Goal: Information Seeking & Learning: Learn about a topic

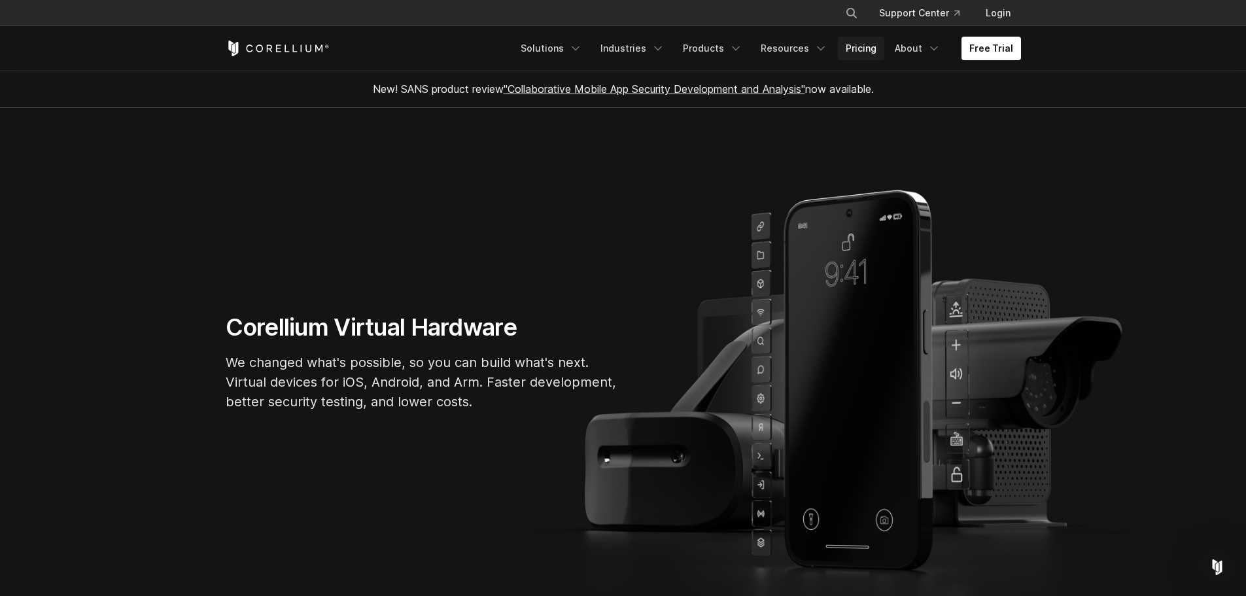
click at [885, 43] on link "Pricing" at bounding box center [861, 49] width 46 height 24
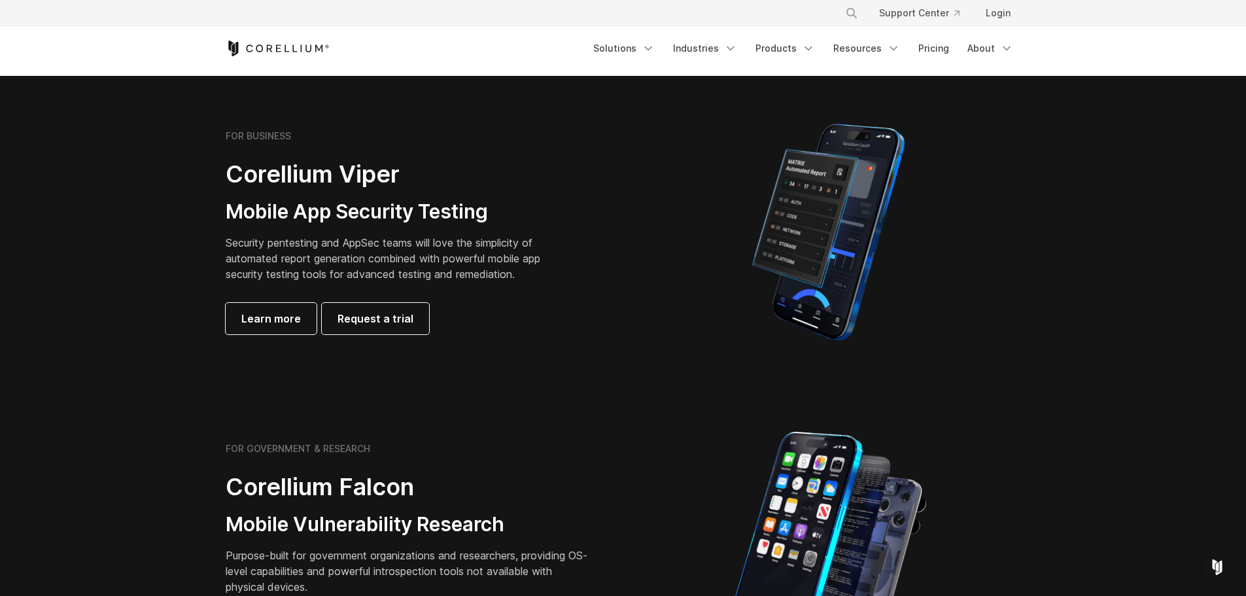
scroll to position [327, 0]
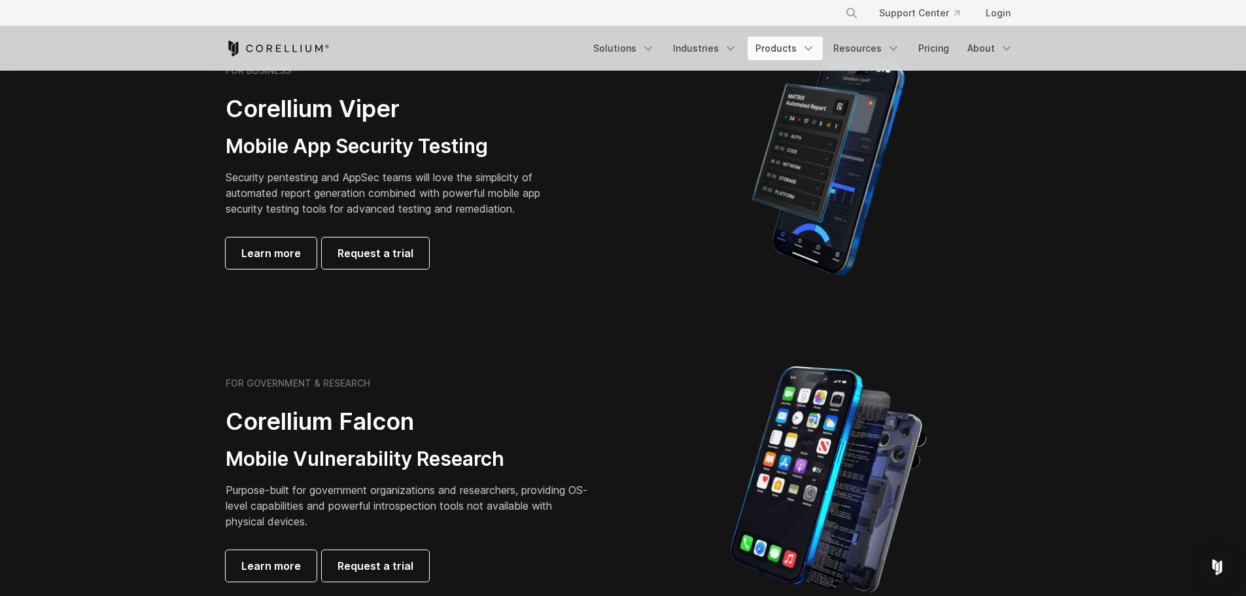
click at [802, 44] on link "Products" at bounding box center [785, 49] width 75 height 24
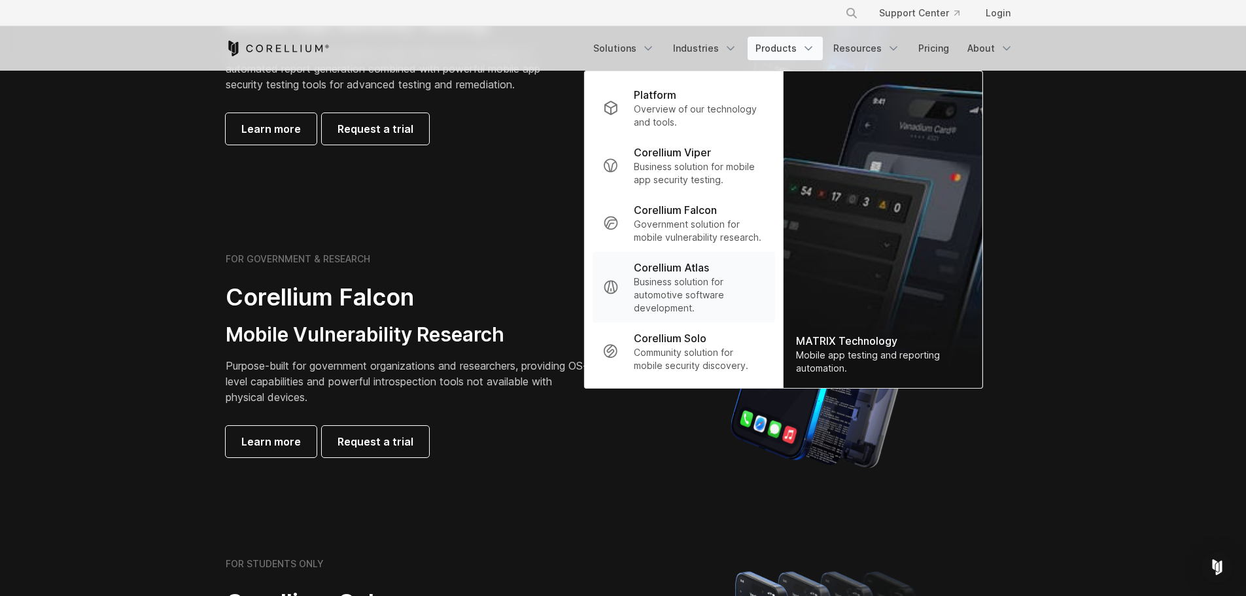
scroll to position [458, 0]
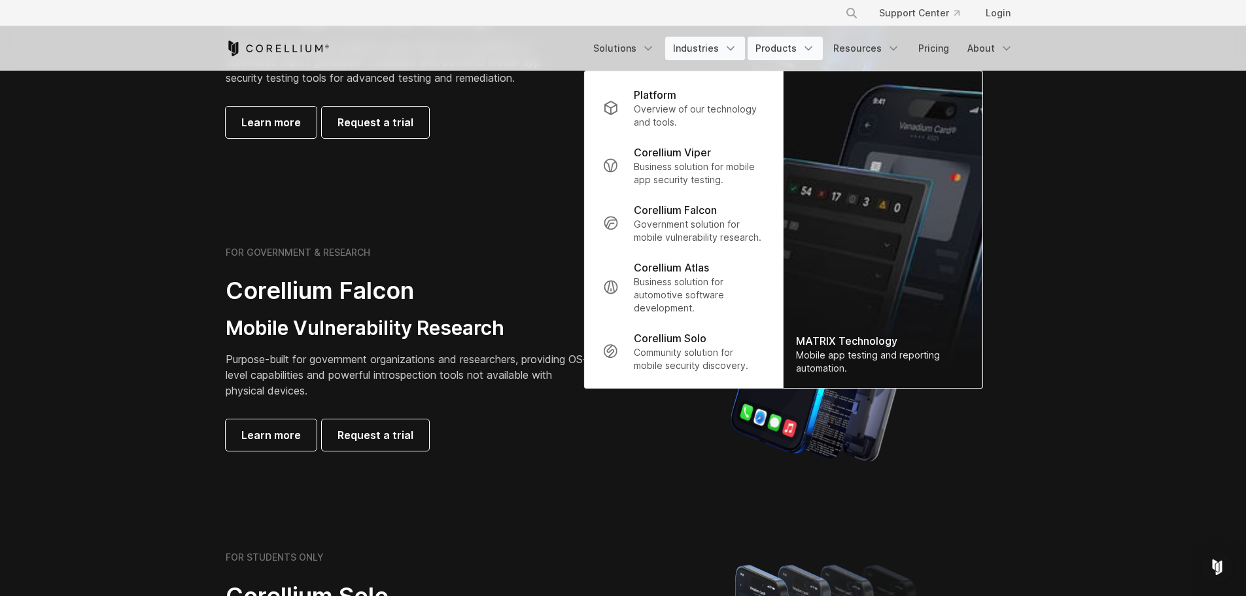
click at [720, 56] on link "Industries" at bounding box center [705, 49] width 80 height 24
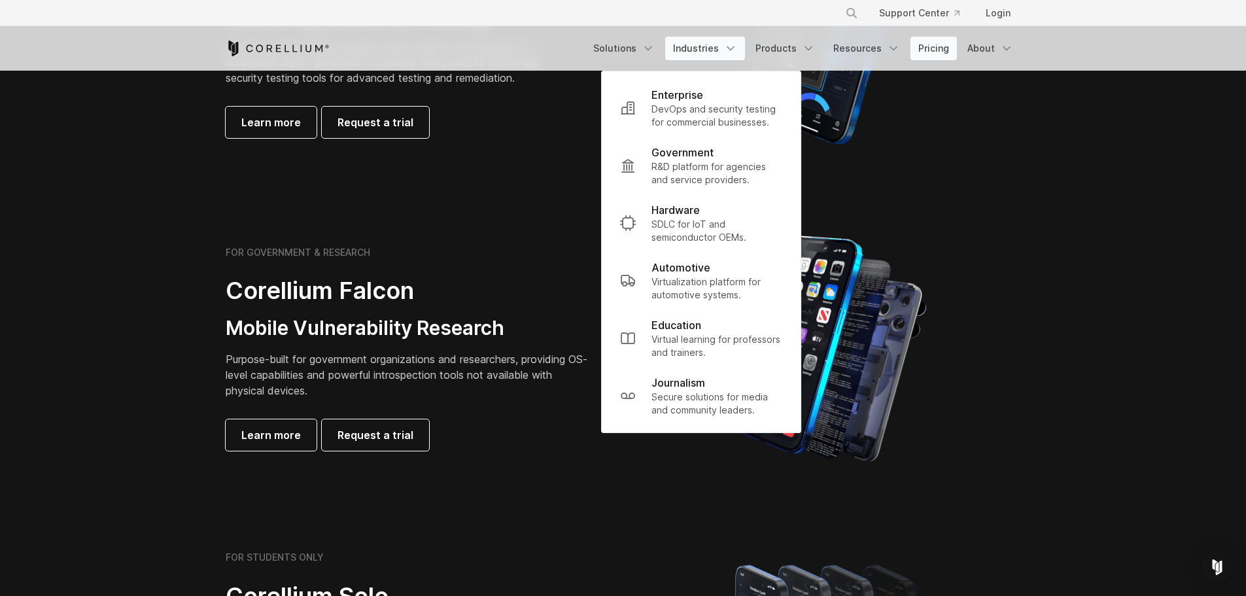
click at [947, 58] on link "Pricing" at bounding box center [934, 49] width 46 height 24
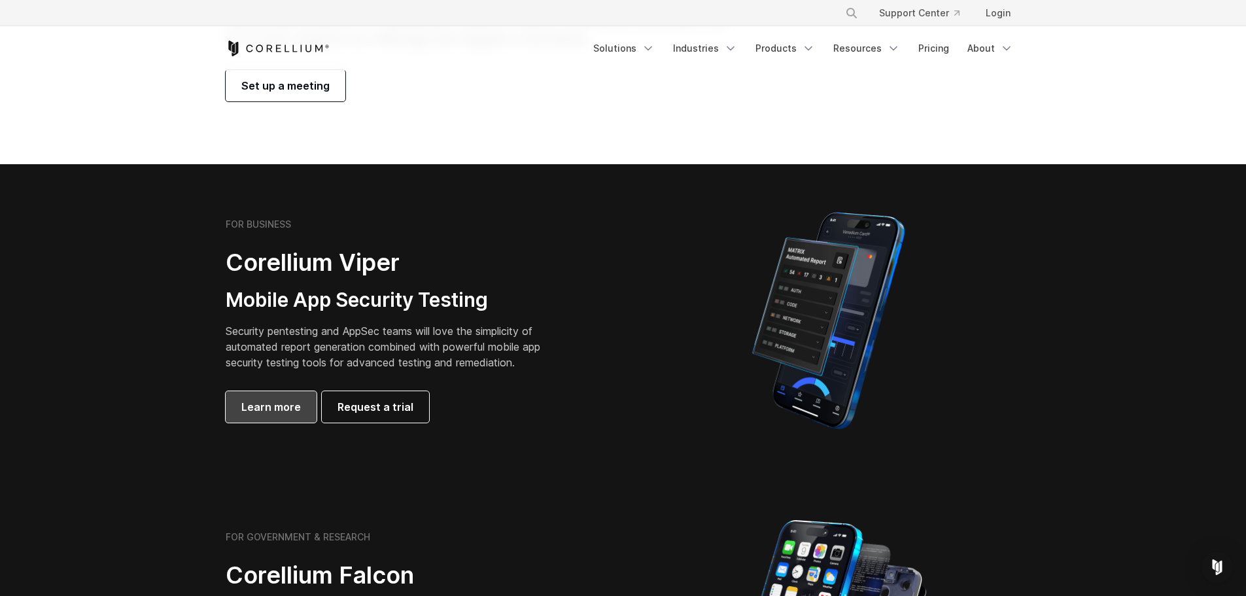
scroll to position [196, 0]
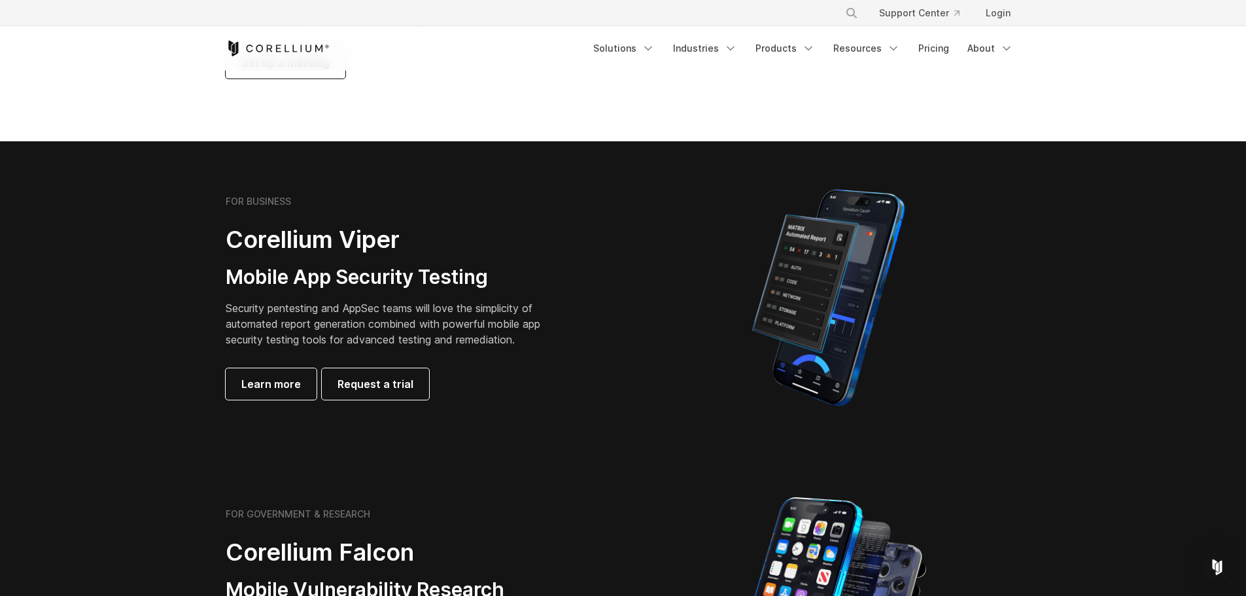
click at [300, 442] on section "FOR BUSINESS Corellium Viper Mobile App Security Testing Security pentesting an…" at bounding box center [623, 297] width 1246 height 313
click at [312, 377] on link "Learn more" at bounding box center [271, 383] width 91 height 31
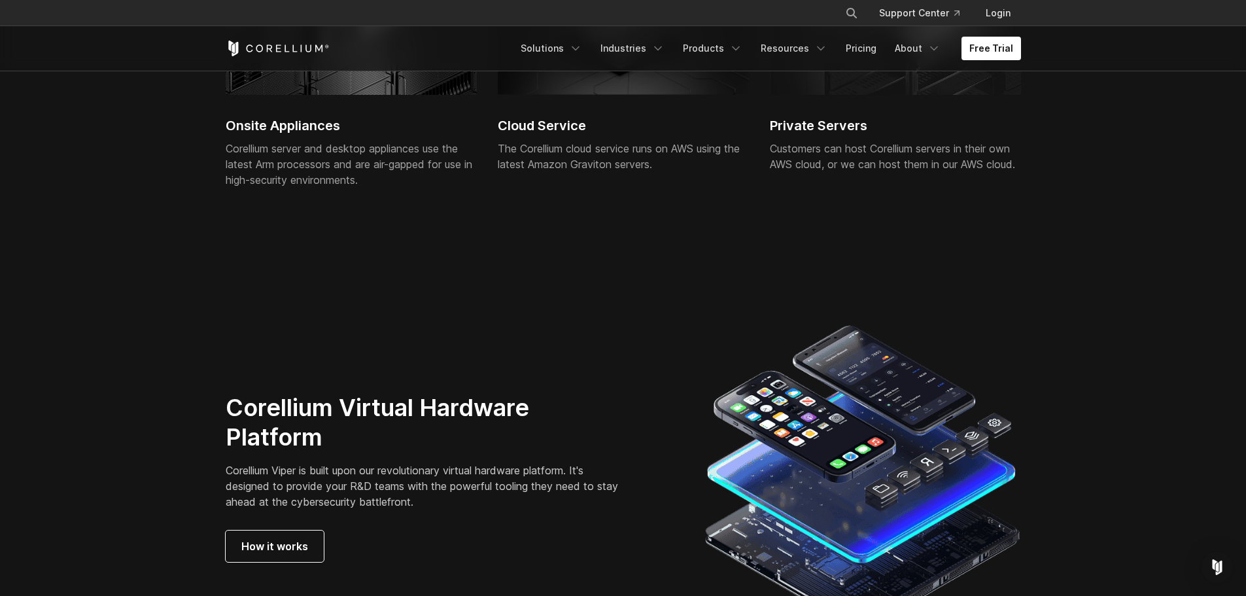
scroll to position [3206, 0]
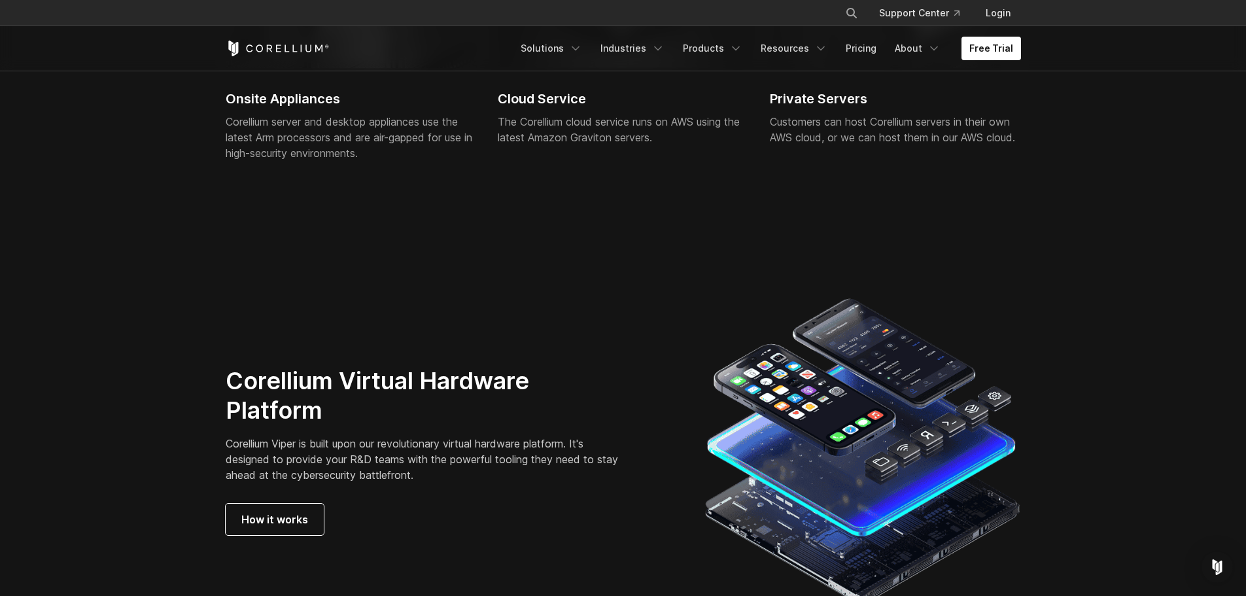
click at [547, 309] on div "Deployments Onsite Appliances Corellium server and desktop appliances use the l…" at bounding box center [623, 255] width 1246 height 872
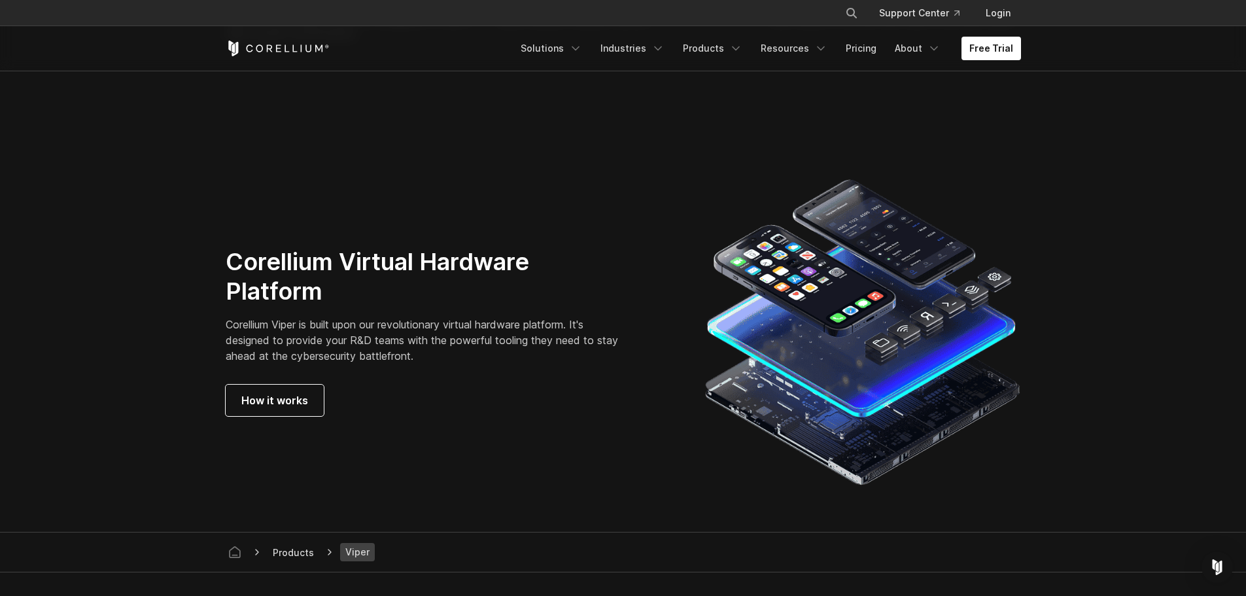
scroll to position [3337, 0]
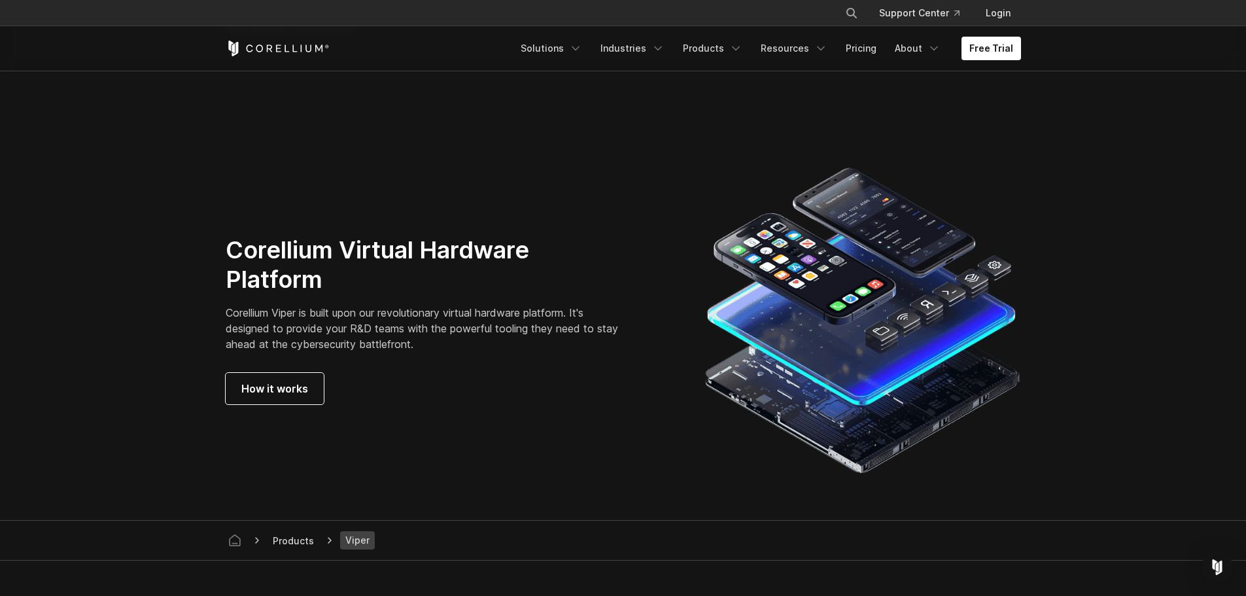
click at [539, 319] on div "Corellium Virtual Hardware Platform Corellium Viper is built upon our revolutio…" at bounding box center [443, 320] width 435 height 169
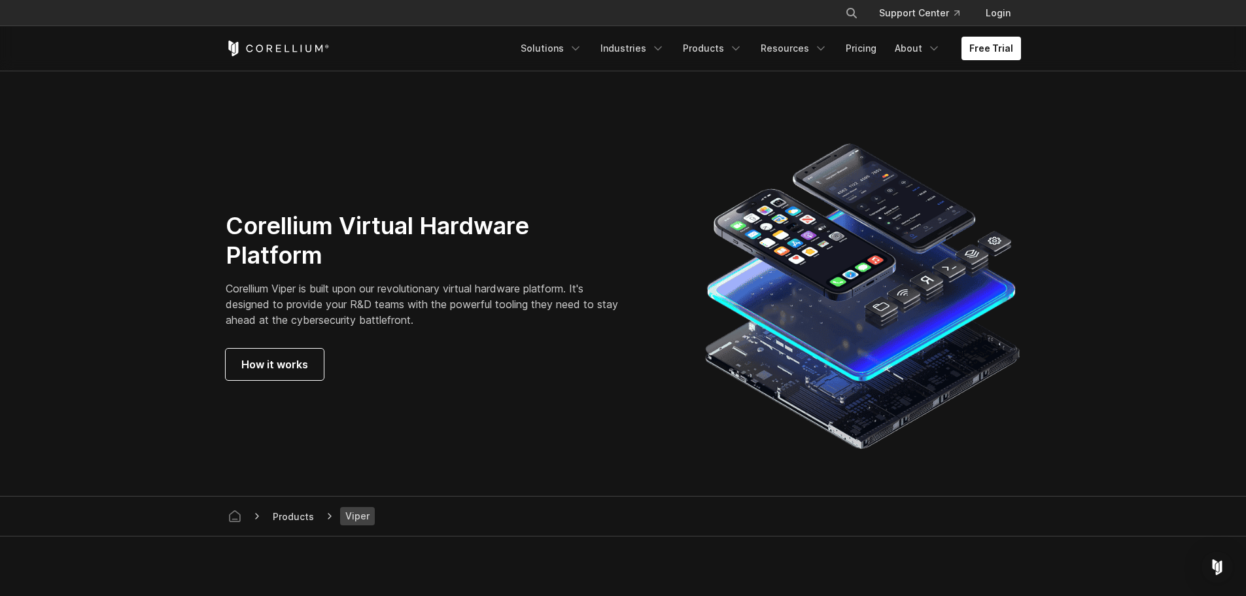
scroll to position [3402, 0]
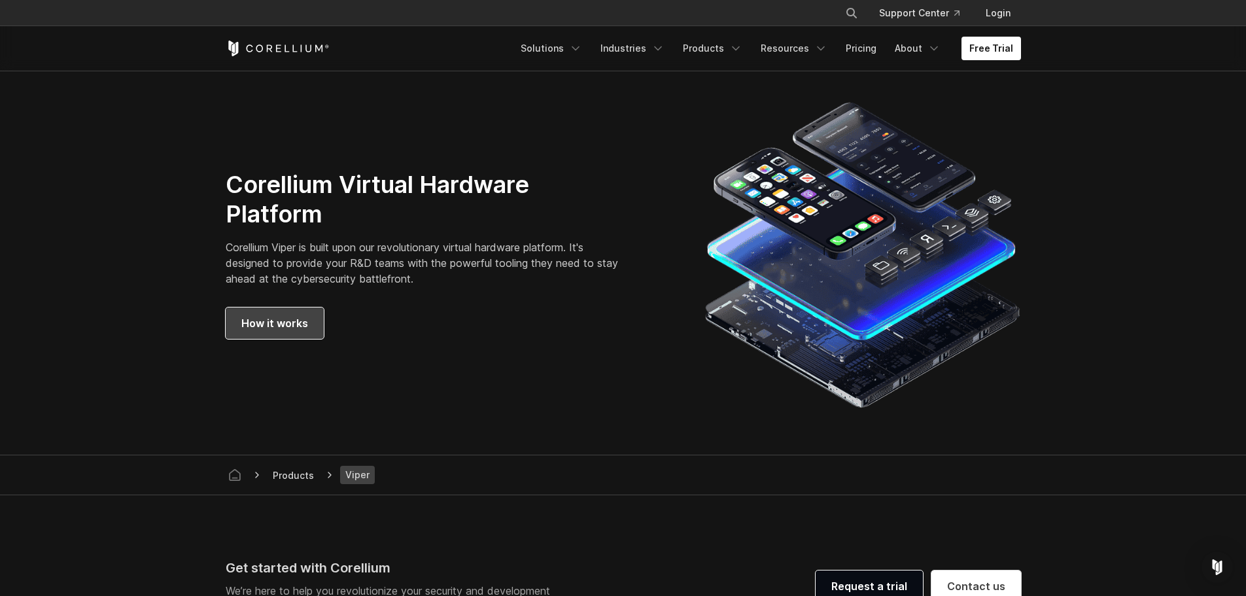
click at [275, 327] on span "How it works" at bounding box center [274, 323] width 67 height 16
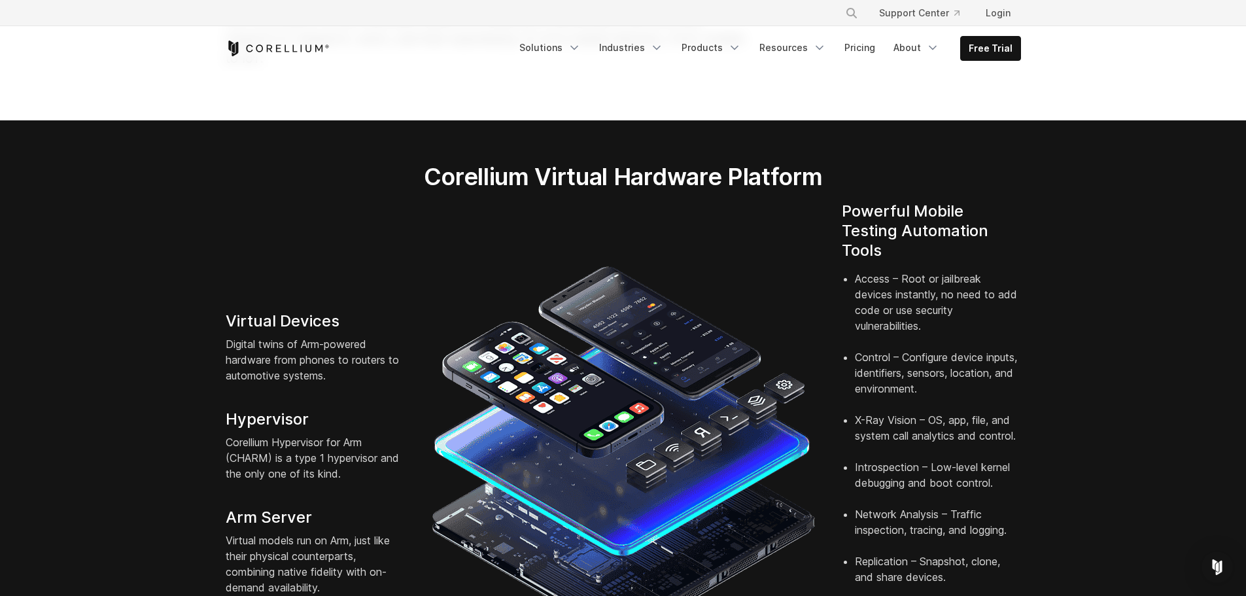
scroll to position [196, 0]
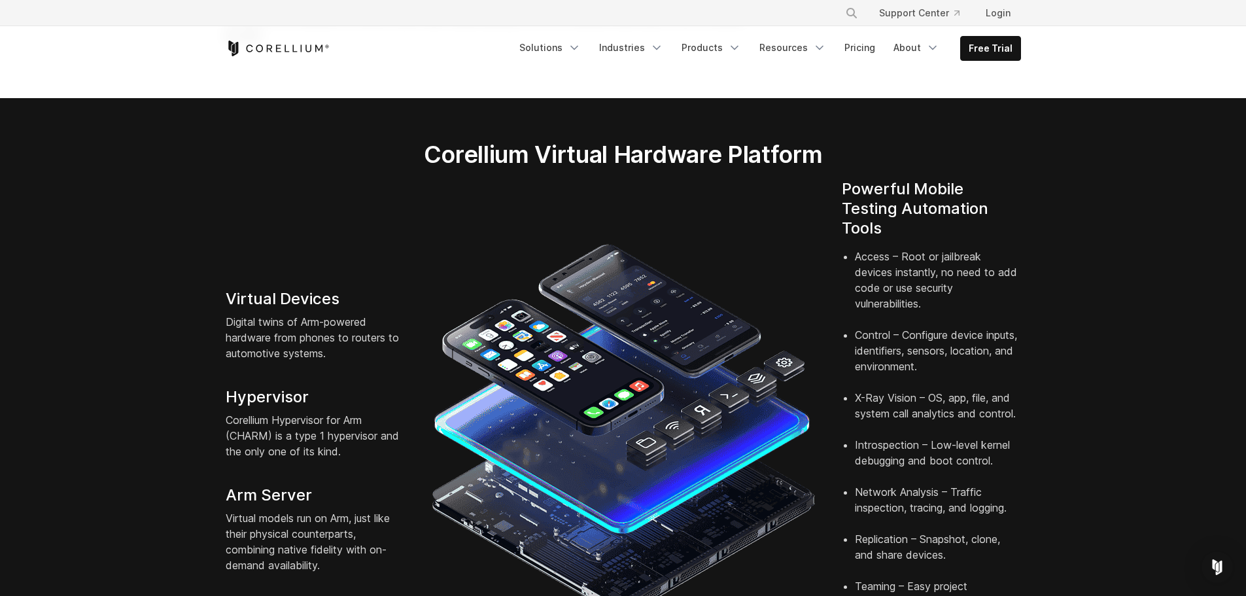
click at [654, 345] on div "Virtual Devices Digital twins of Arm-powered hardware from phones to routers to…" at bounding box center [624, 431] width 822 height 504
click at [655, 347] on img at bounding box center [623, 429] width 385 height 385
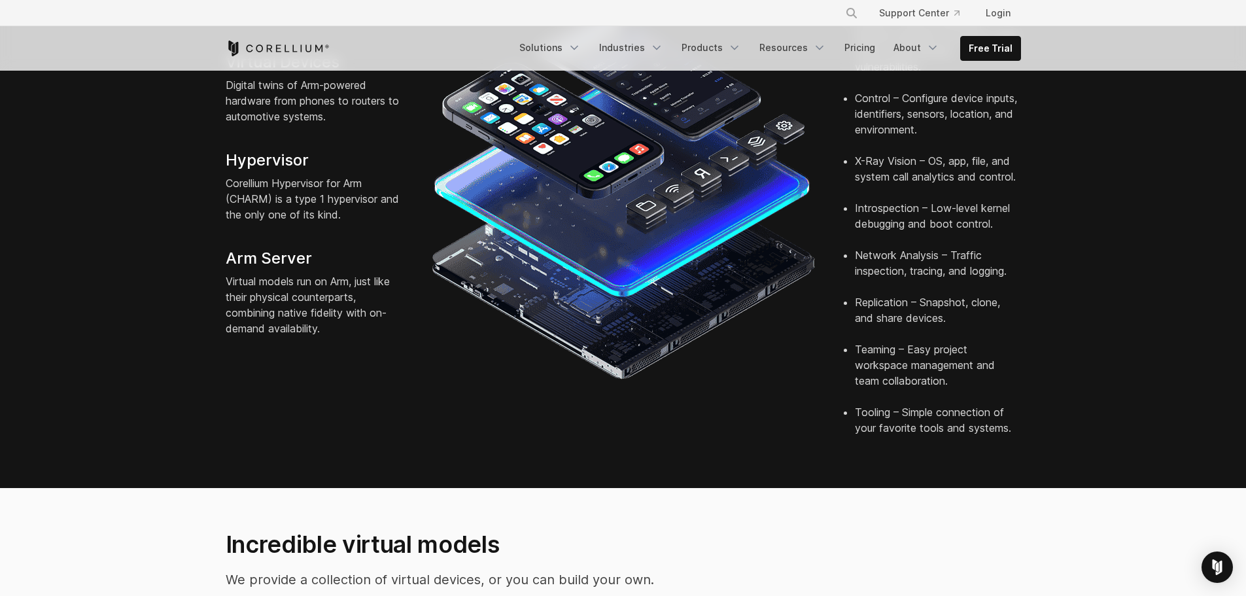
scroll to position [523, 0]
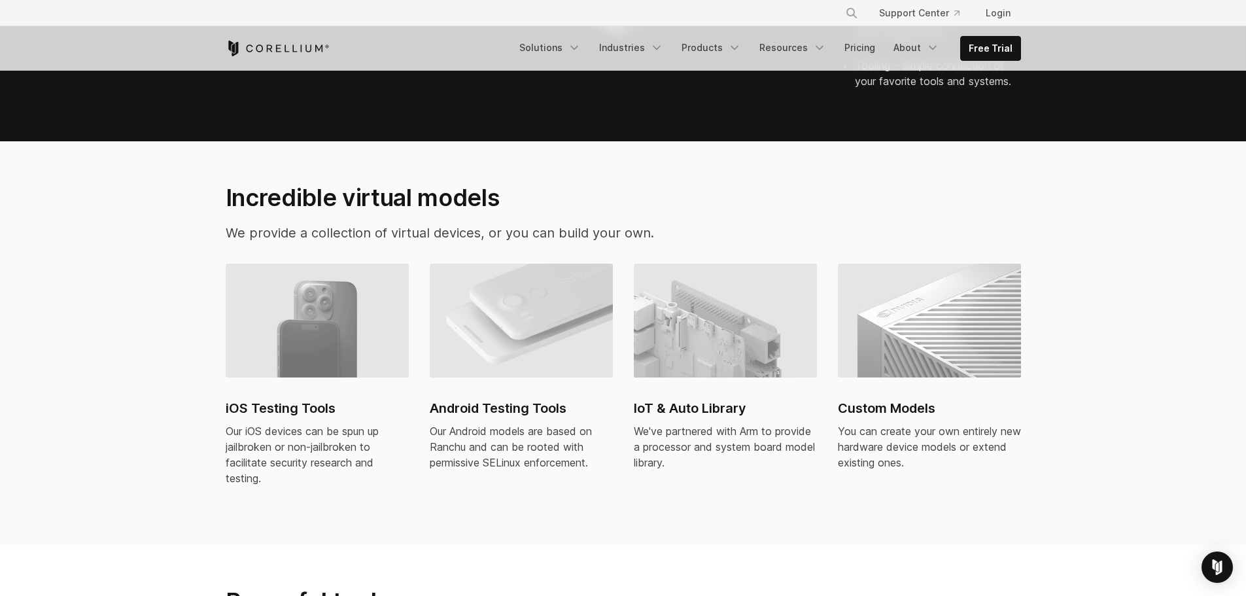
click at [834, 351] on section "Incredible virtual models We provide a collection of virtual devices, or you ca…" at bounding box center [623, 343] width 1246 height 404
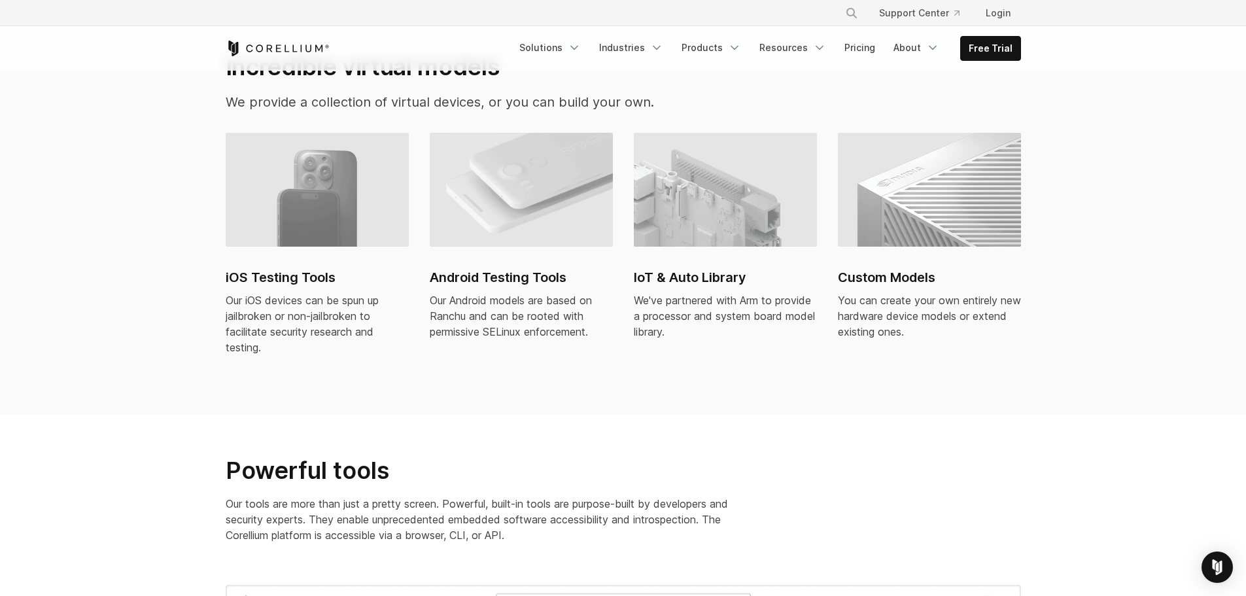
scroll to position [916, 0]
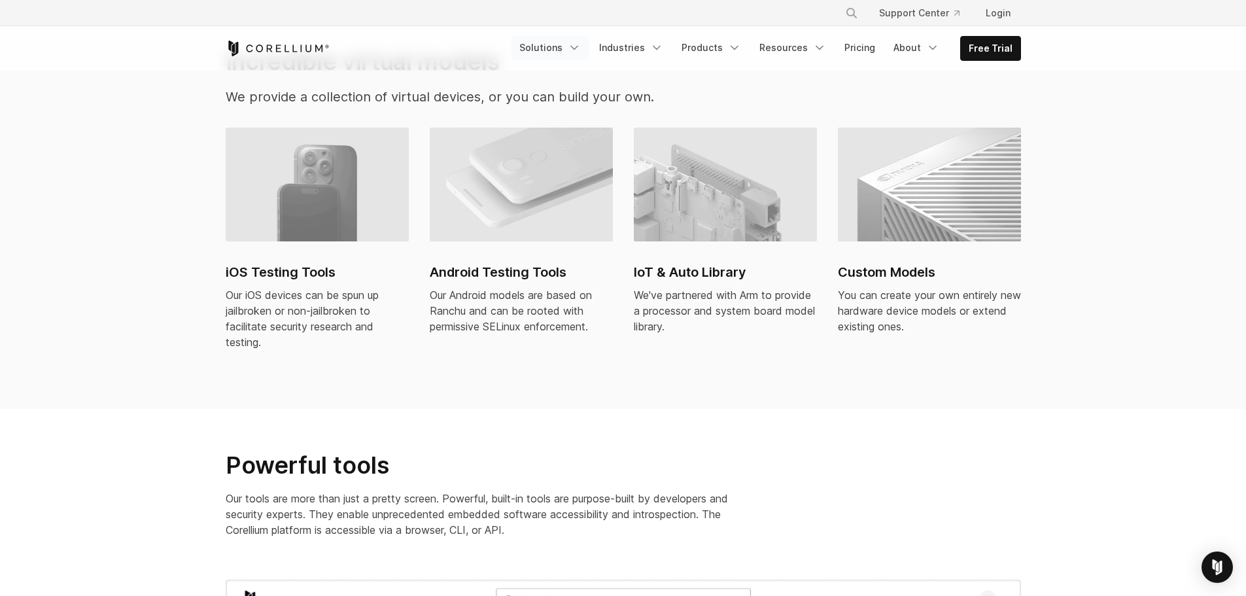
click at [581, 50] on icon "Navigation Menu" at bounding box center [574, 47] width 13 height 13
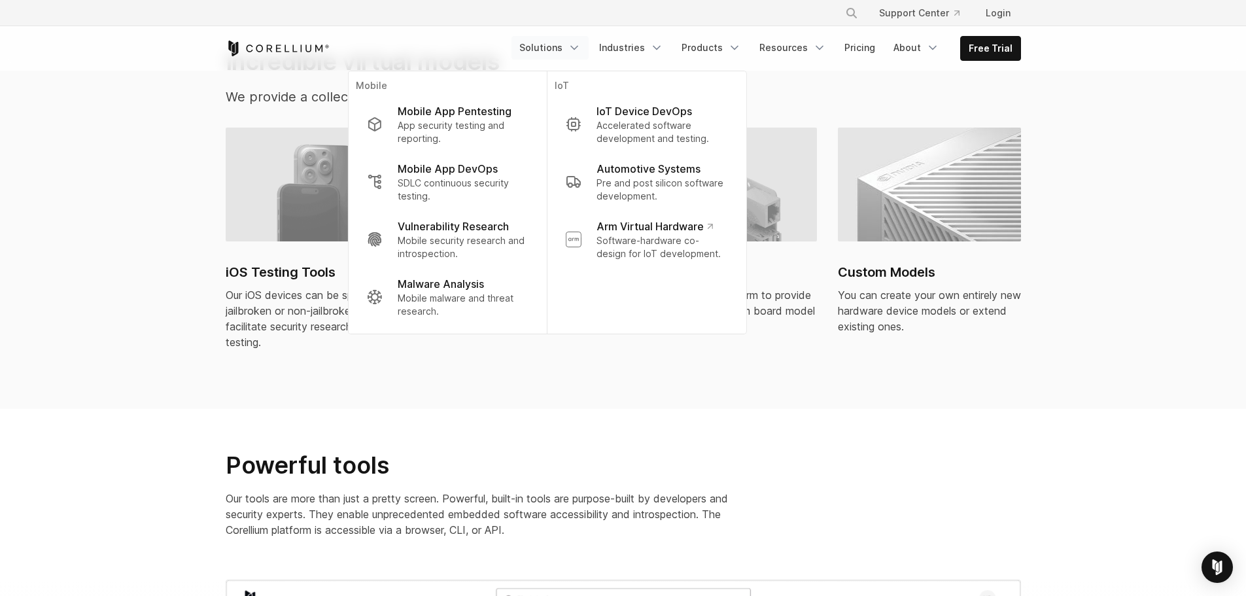
click at [933, 451] on div "Powerful tools Our tools are more than just a pretty screen. Powerful, built-in…" at bounding box center [624, 499] width 822 height 97
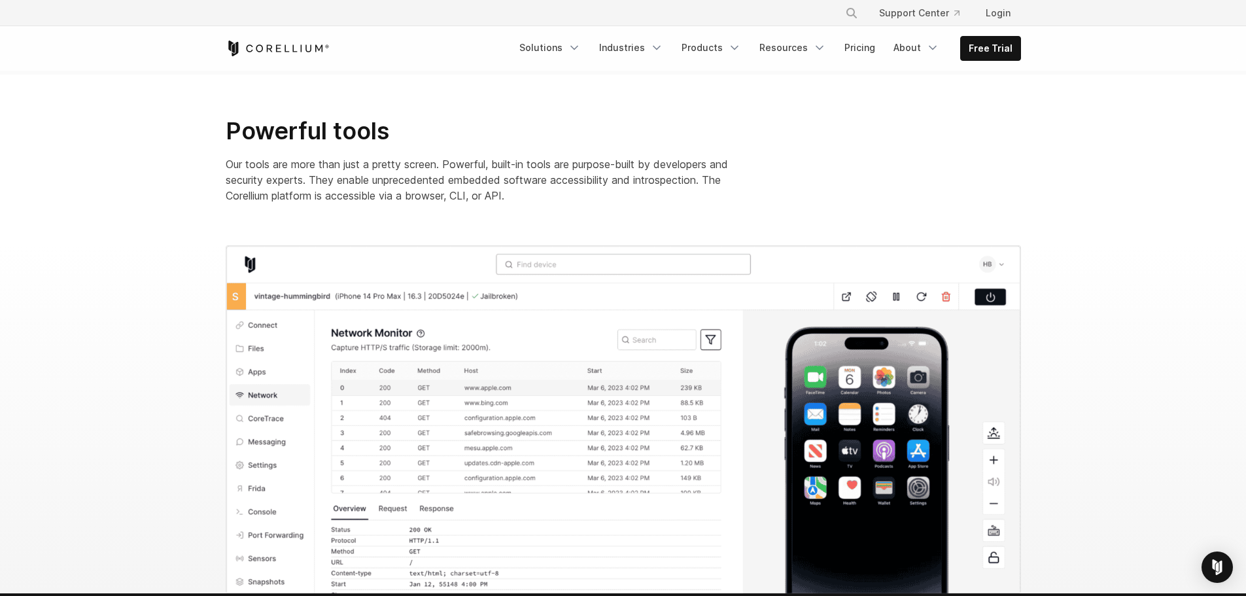
scroll to position [1178, 0]
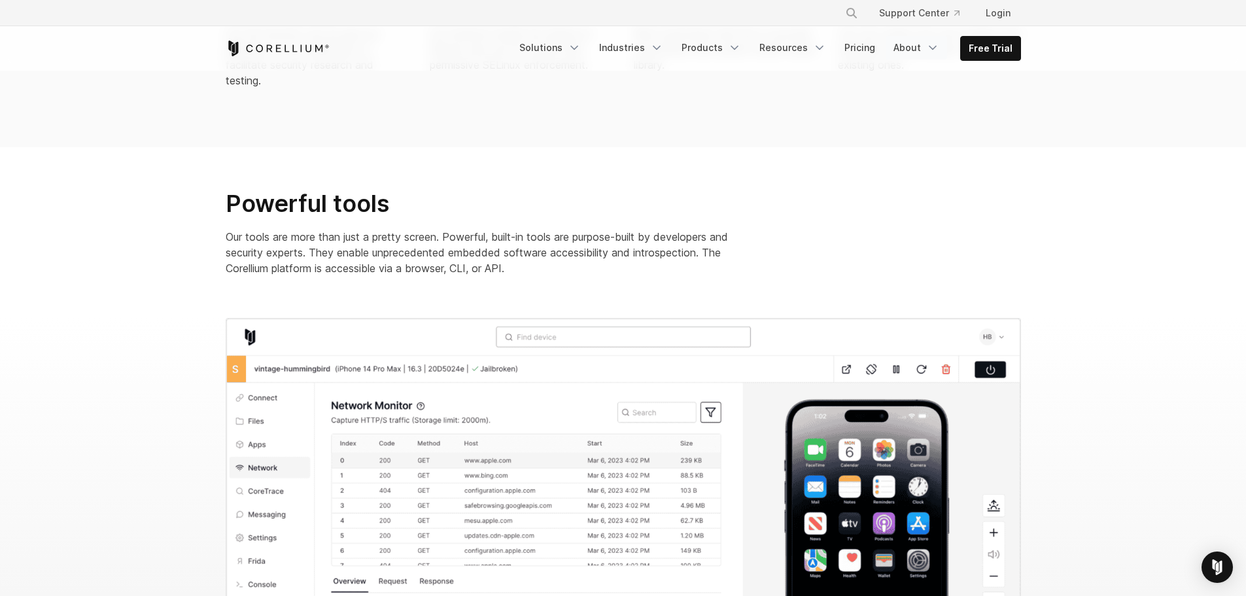
click at [922, 56] on link "About" at bounding box center [916, 48] width 61 height 24
click at [848, 46] on link "Pricing" at bounding box center [860, 48] width 46 height 24
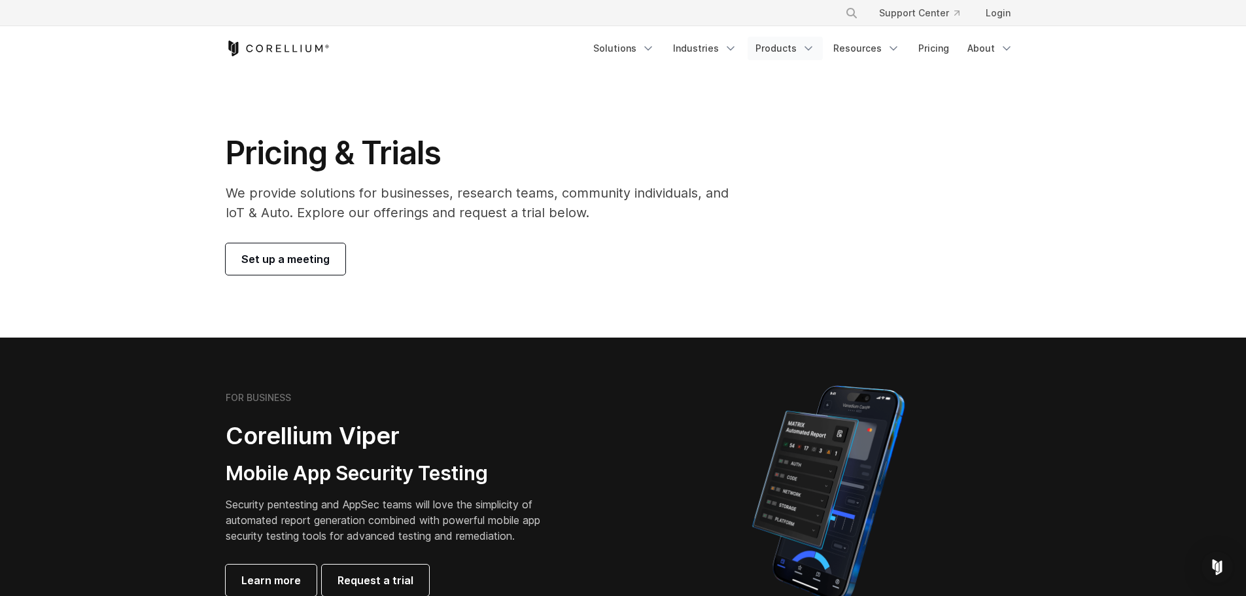
click at [786, 43] on link "Products" at bounding box center [785, 49] width 75 height 24
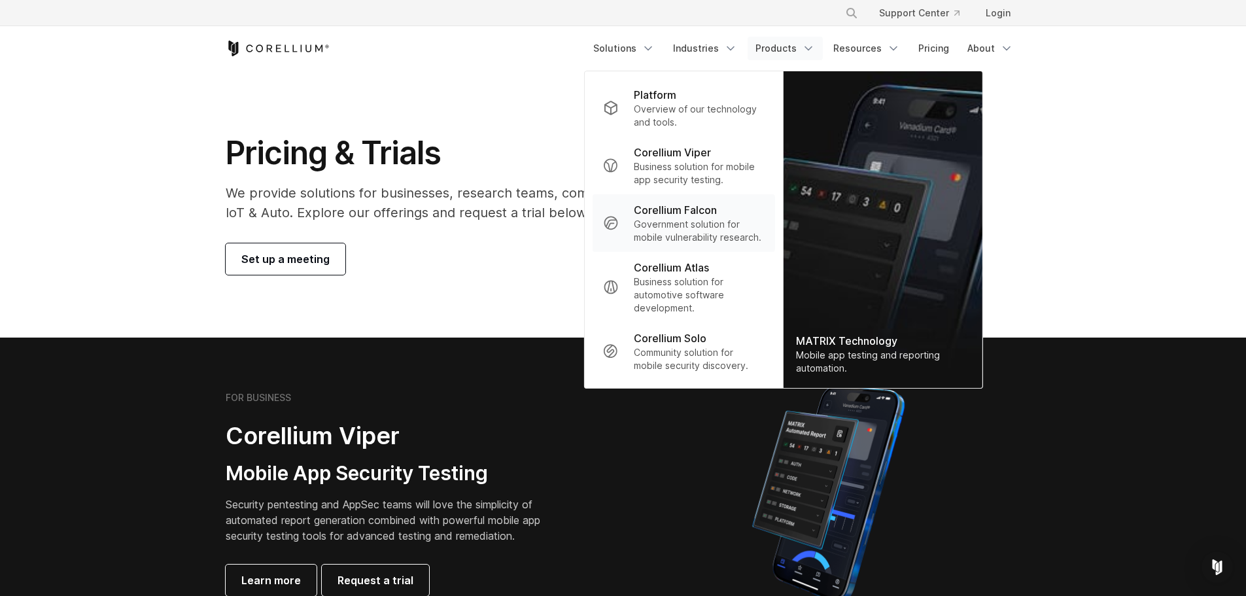
click at [759, 226] on p "Government solution for mobile vulnerability research." at bounding box center [699, 231] width 130 height 26
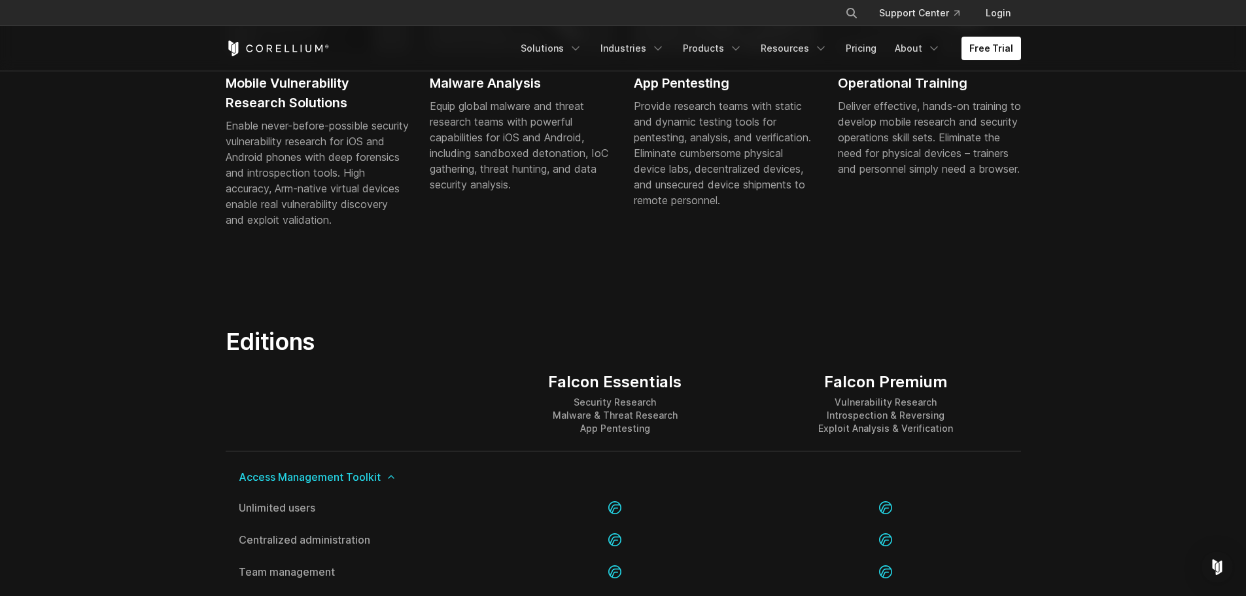
scroll to position [1047, 0]
